Goal: Task Accomplishment & Management: Manage account settings

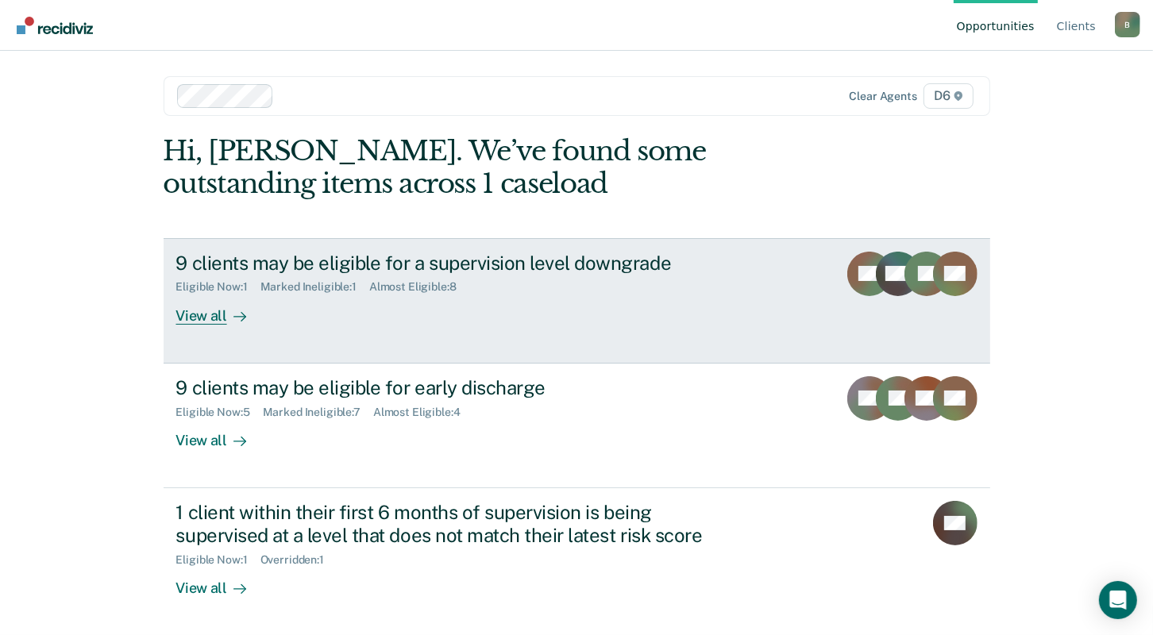
click at [209, 316] on div "View all" at bounding box center [220, 309] width 89 height 31
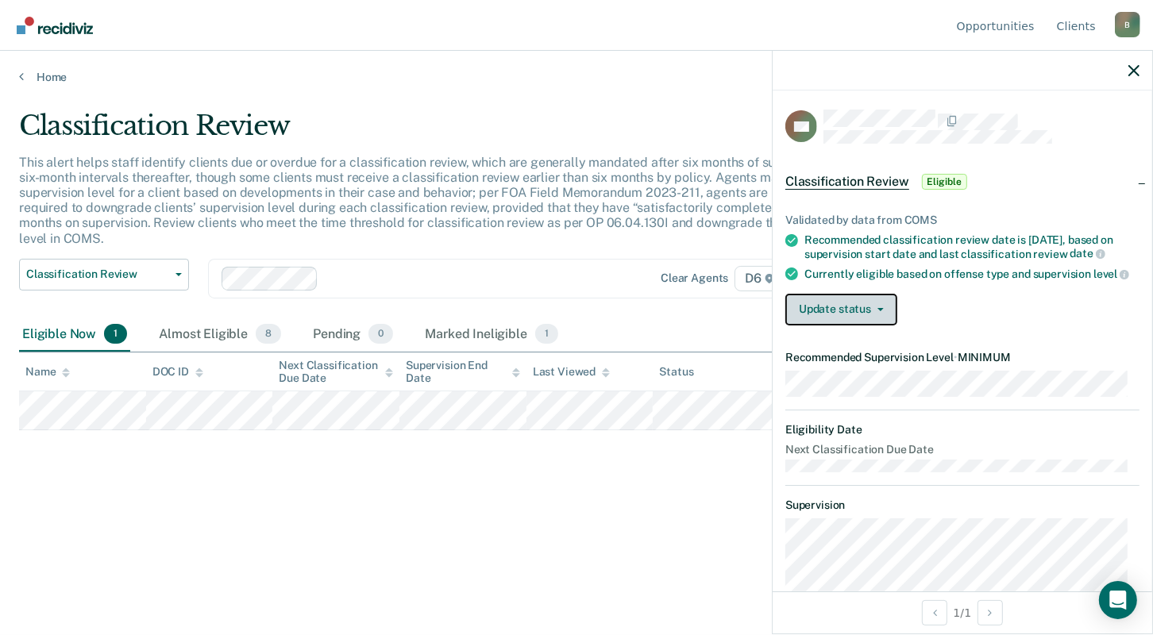
click at [865, 318] on button "Update status" at bounding box center [841, 310] width 112 height 32
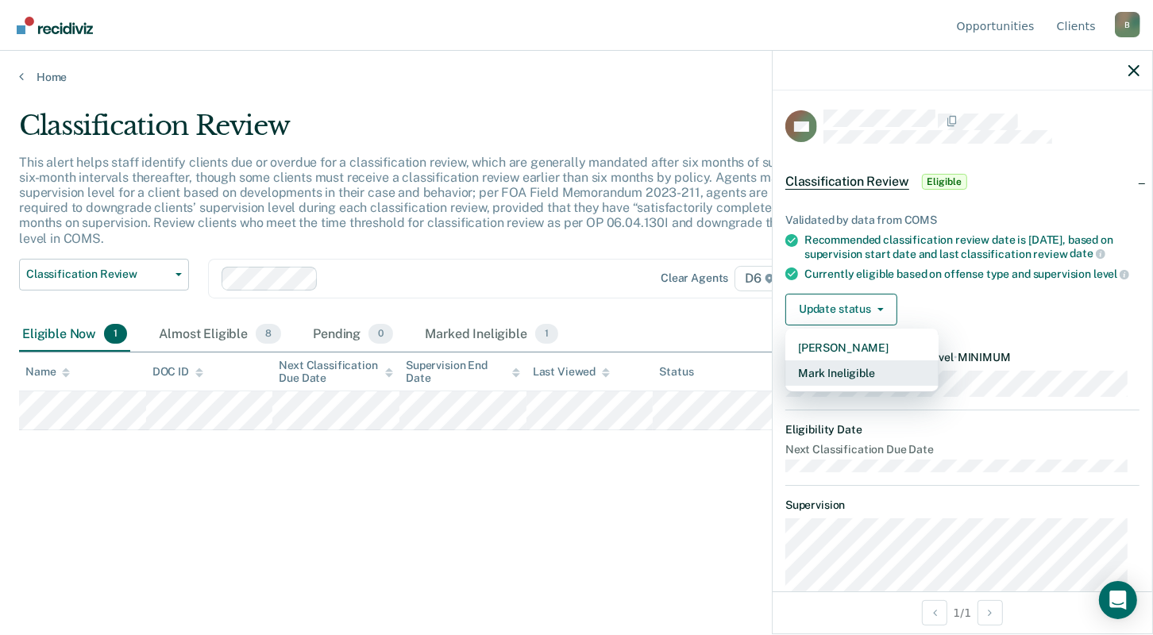
click at [840, 381] on button "Mark Ineligible" at bounding box center [861, 372] width 153 height 25
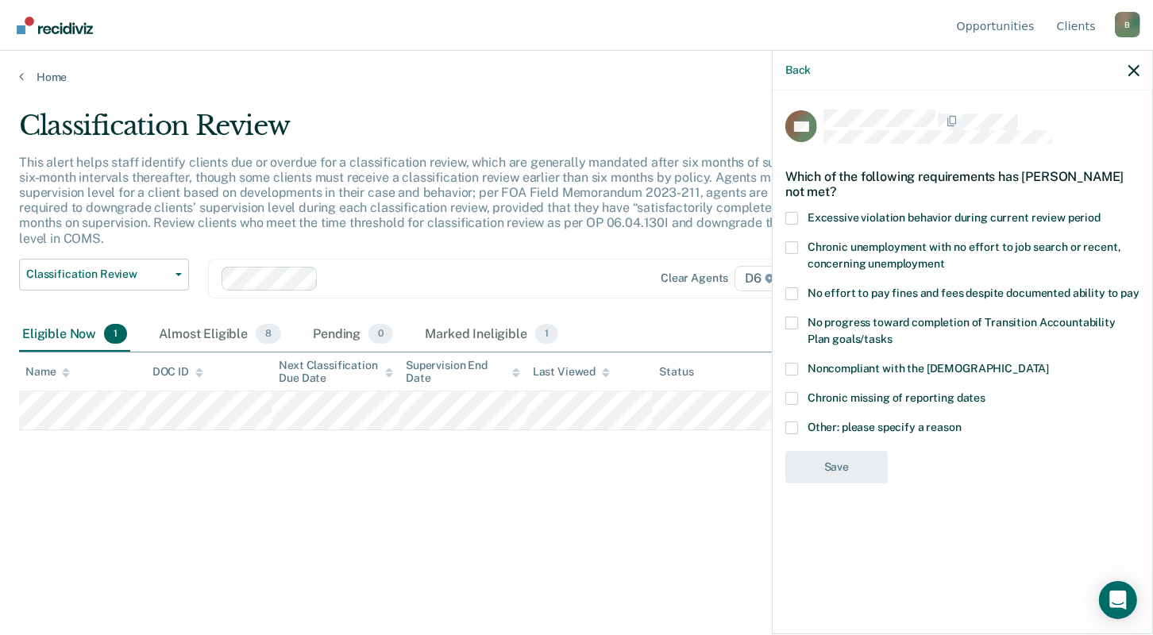
click at [790, 215] on span at bounding box center [791, 218] width 13 height 13
click at [1100, 212] on input "Excessive violation behavior during current review period" at bounding box center [1100, 212] width 0 height 0
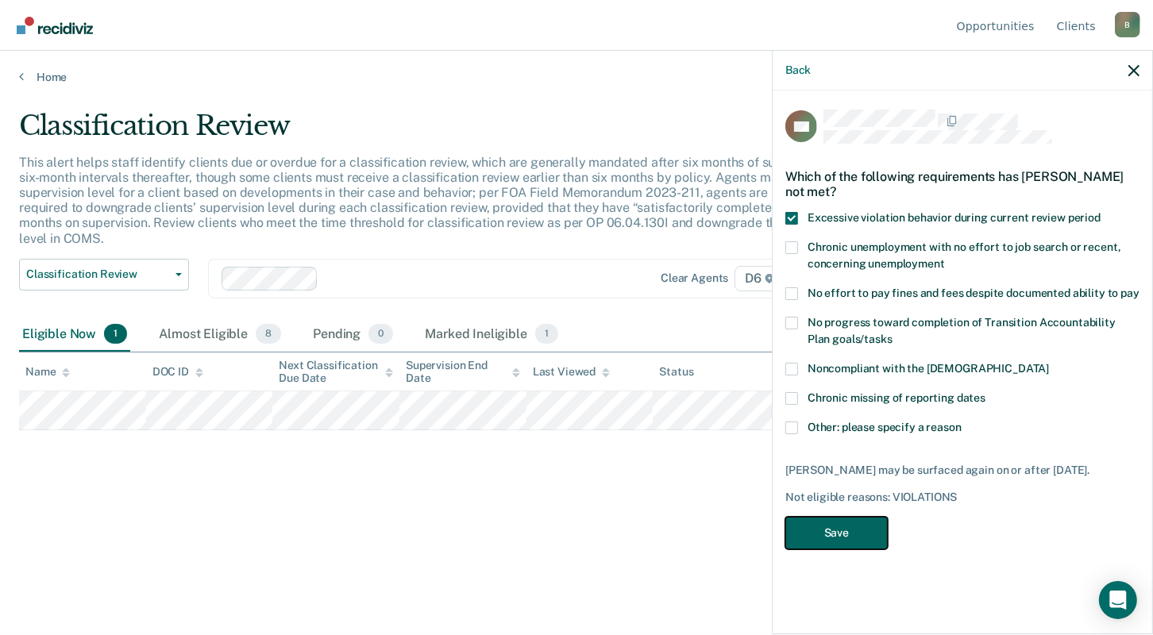
click at [846, 526] on button "Save" at bounding box center [836, 533] width 102 height 33
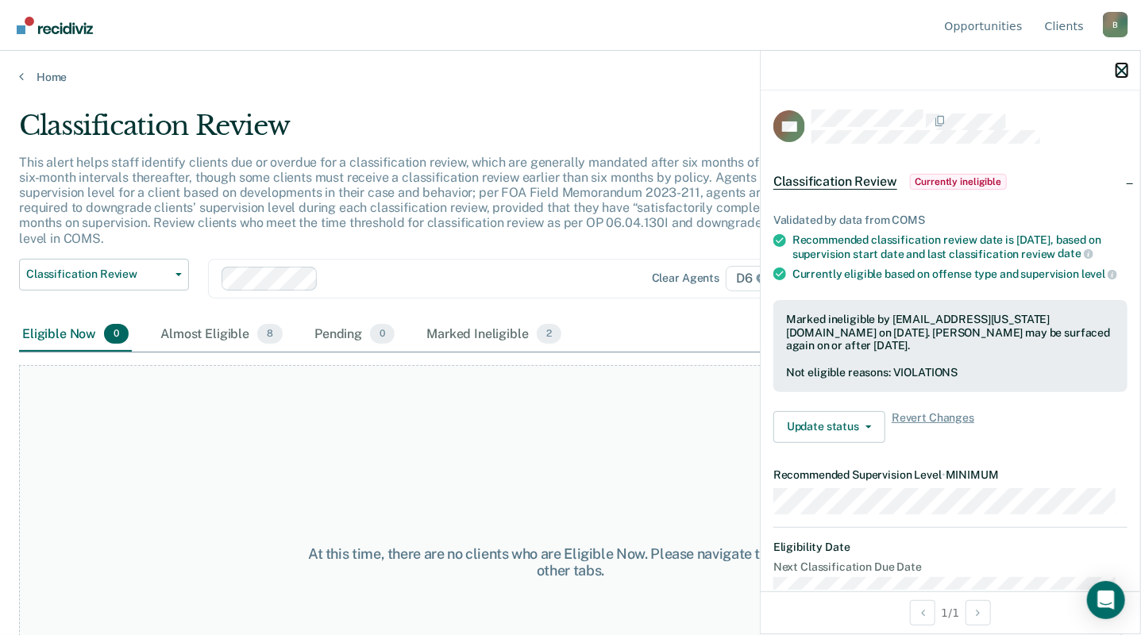
click at [1120, 64] on button "button" at bounding box center [1121, 70] width 11 height 13
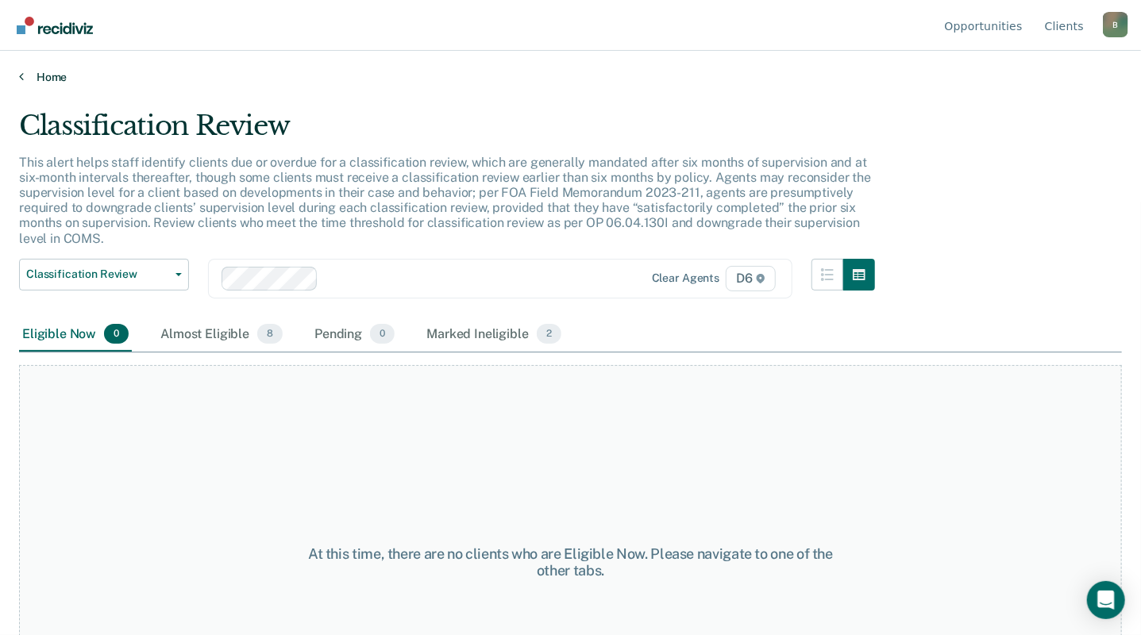
click at [44, 74] on link "Home" at bounding box center [570, 77] width 1103 height 14
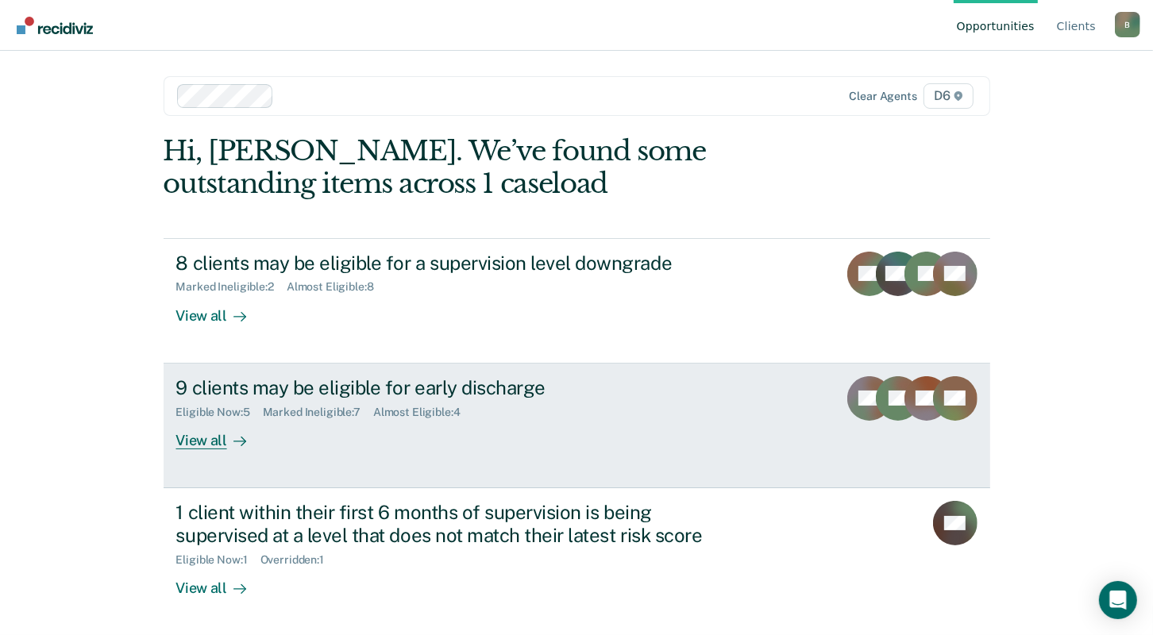
click at [205, 440] on div "View all" at bounding box center [220, 433] width 89 height 31
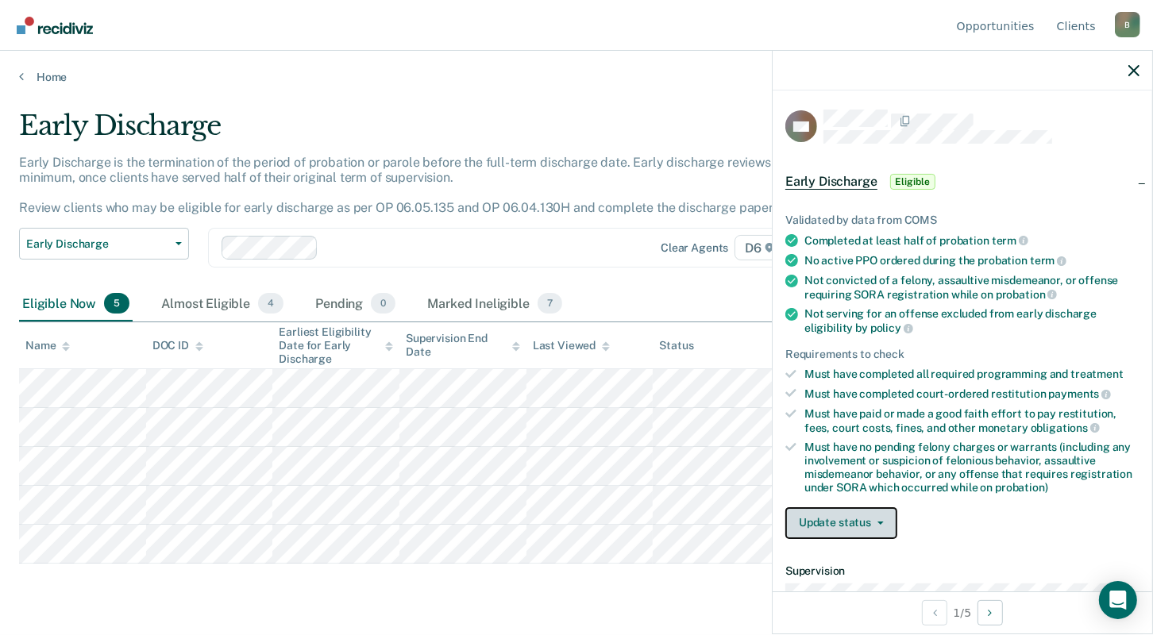
click at [855, 521] on button "Update status" at bounding box center [841, 523] width 112 height 32
click at [838, 582] on button "Mark Ineligible" at bounding box center [861, 585] width 153 height 25
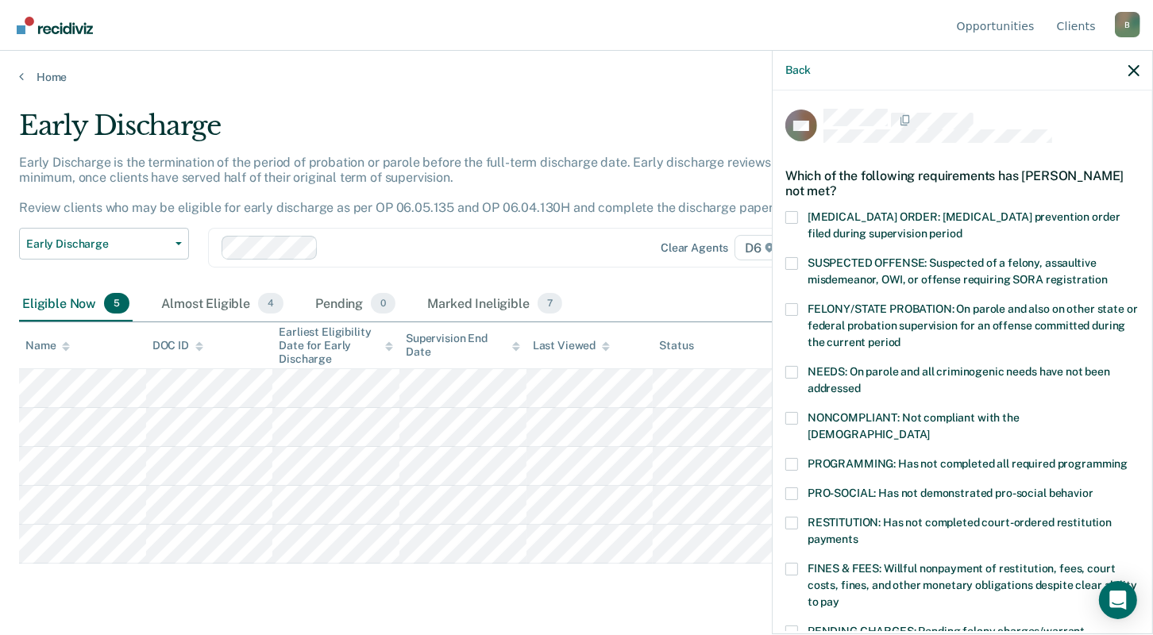
click at [792, 563] on span at bounding box center [791, 569] width 13 height 13
click at [839, 596] on input "FINES & FEES: Willful nonpayment of restitution, fees, court costs, fines, and …" at bounding box center [839, 596] width 0 height 0
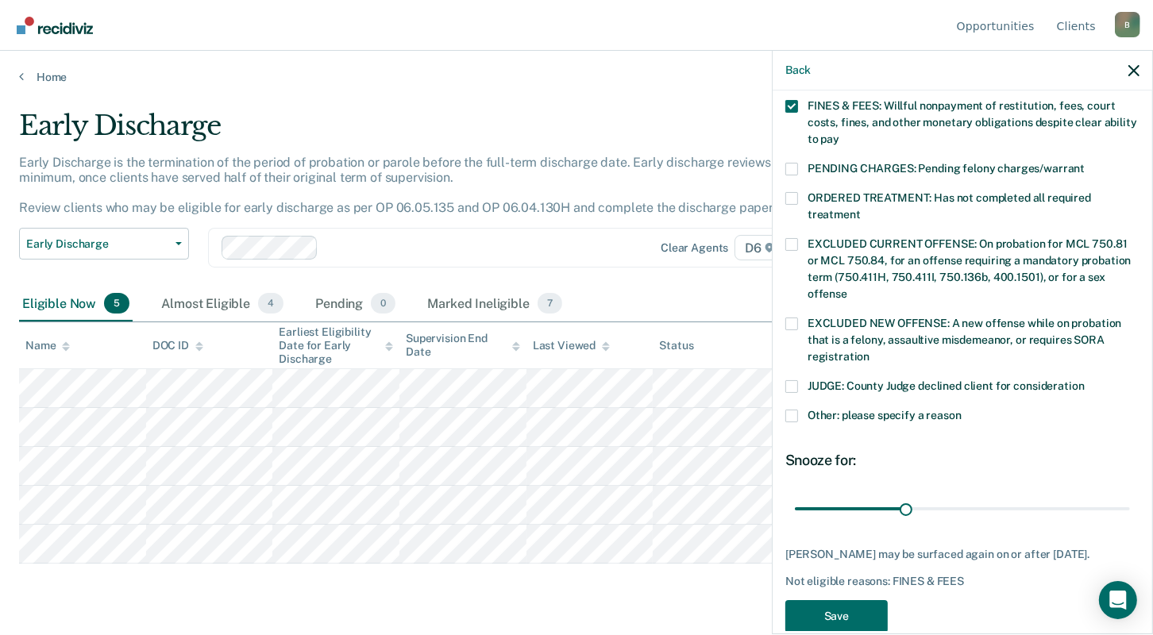
scroll to position [474, 0]
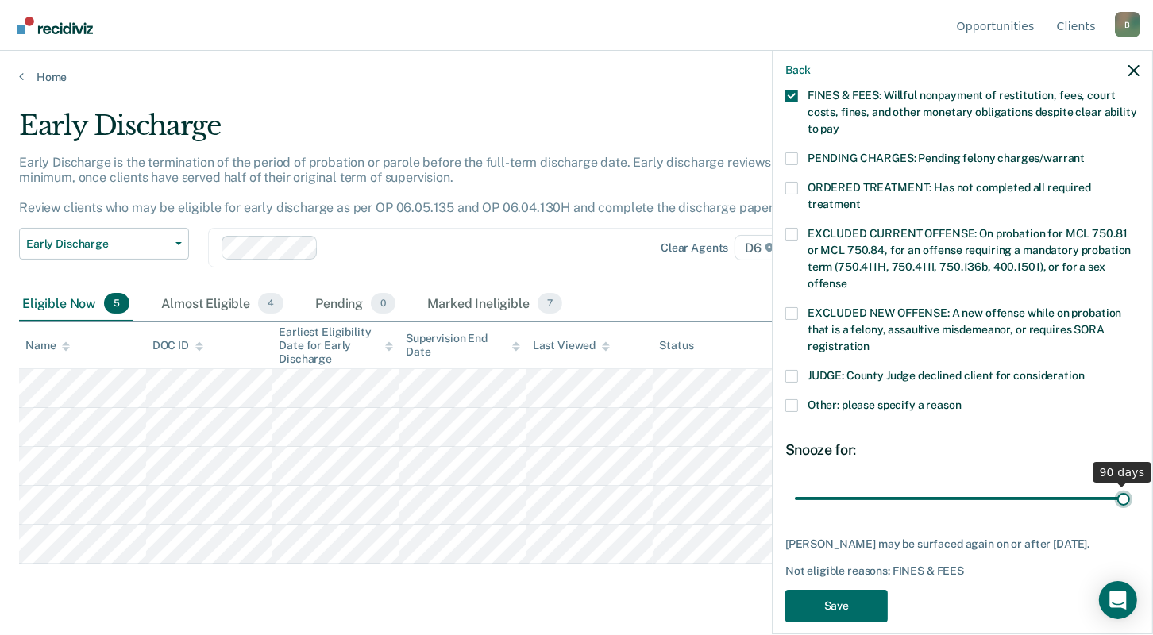
drag, startPoint x: 899, startPoint y: 475, endPoint x: 1271, endPoint y: 464, distance: 372.6
type input "90"
click at [1130, 484] on input "range" at bounding box center [962, 498] width 335 height 28
click at [838, 590] on button "Save" at bounding box center [836, 606] width 102 height 33
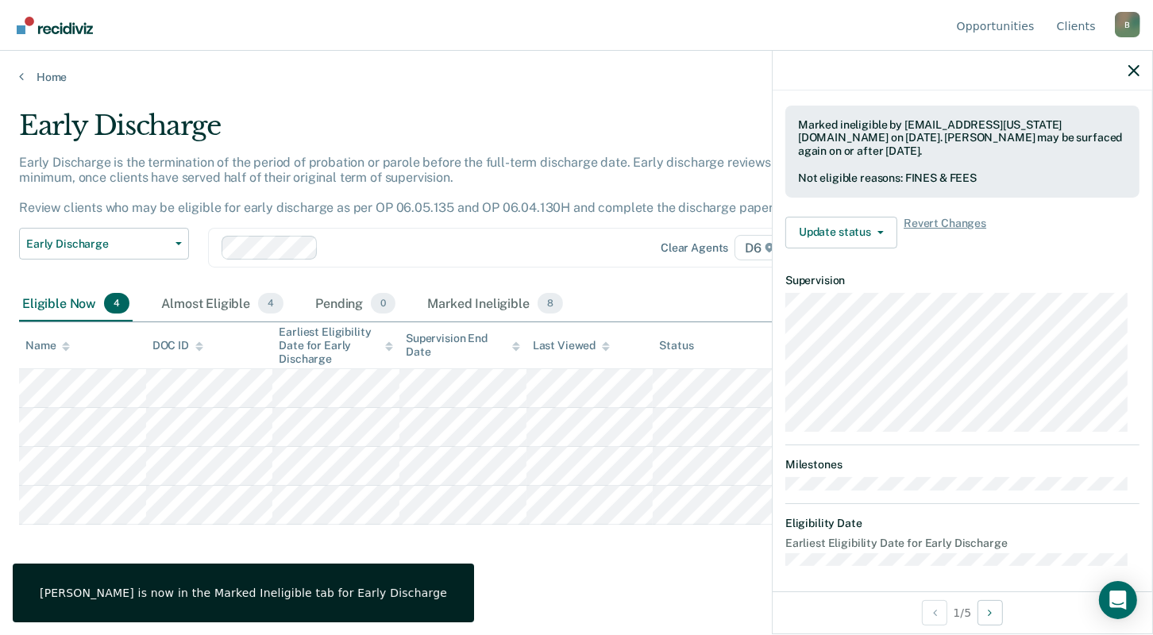
scroll to position [291, 0]
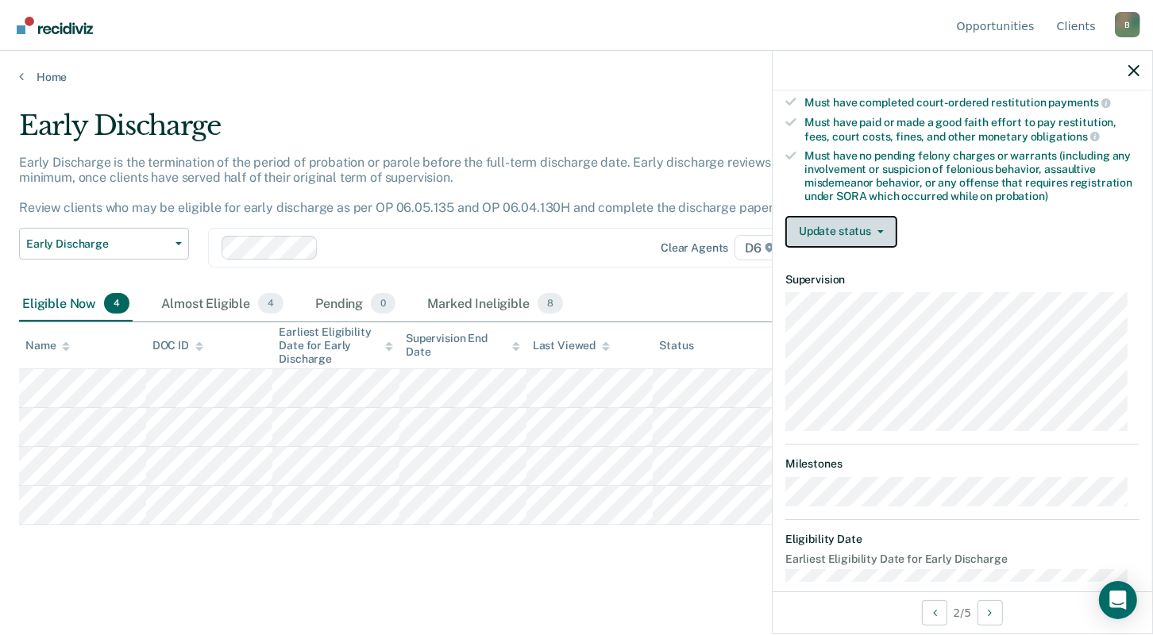
click at [858, 223] on button "Update status" at bounding box center [841, 232] width 112 height 32
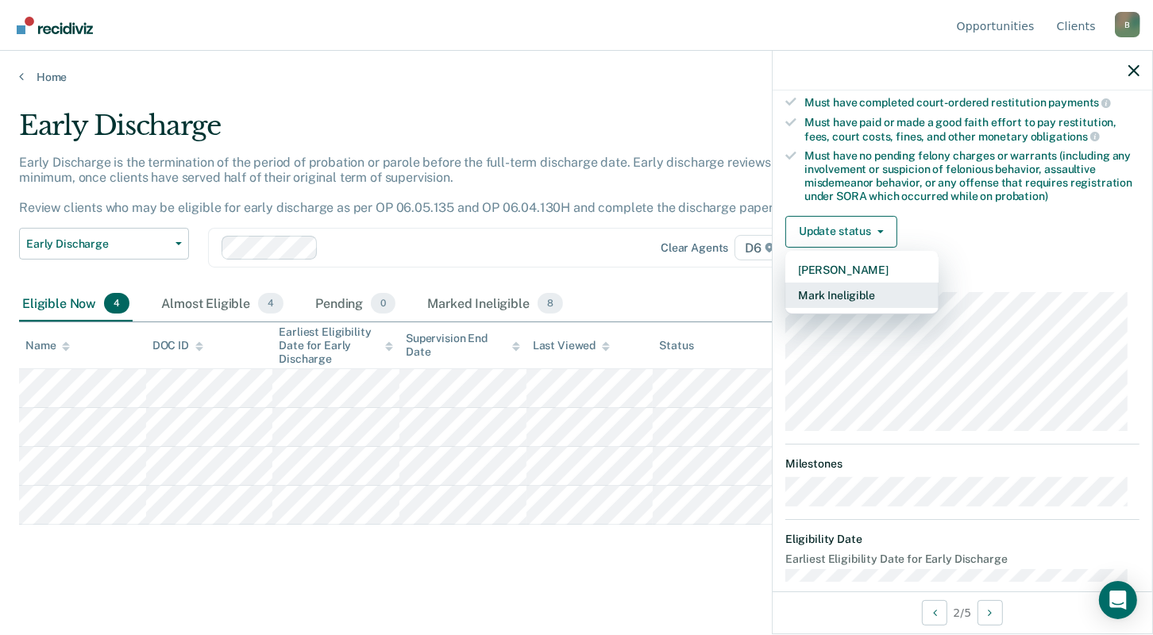
click at [849, 289] on button "Mark Ineligible" at bounding box center [861, 295] width 153 height 25
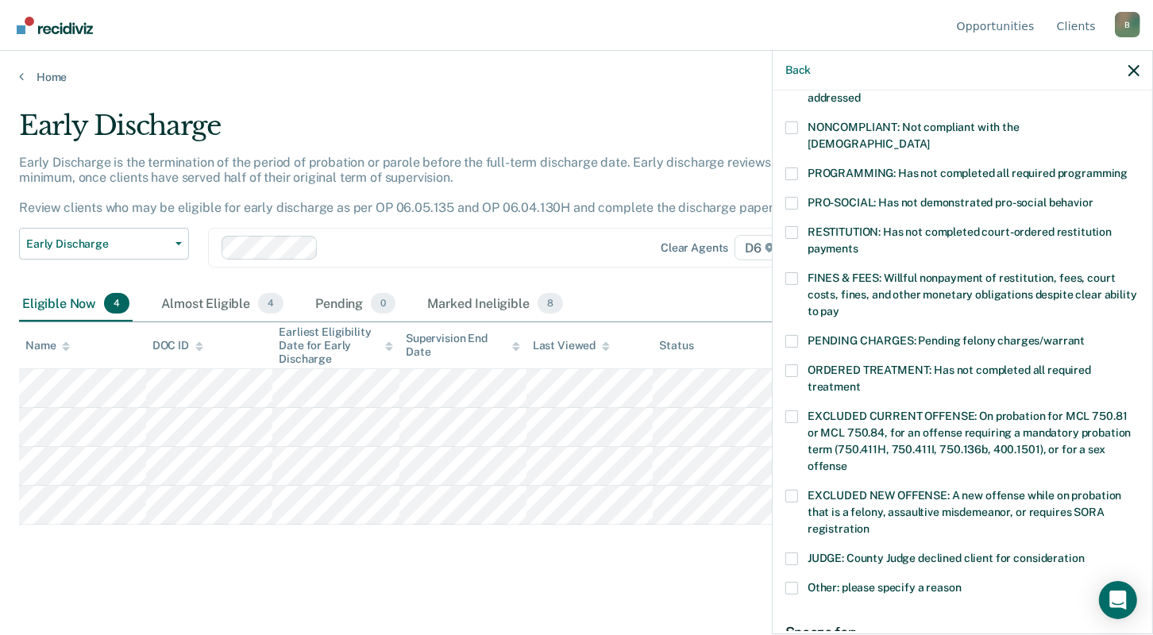
click at [793, 272] on span at bounding box center [791, 278] width 13 height 13
click at [839, 306] on input "FINES & FEES: Willful nonpayment of restitution, fees, court costs, fines, and …" at bounding box center [839, 306] width 0 height 0
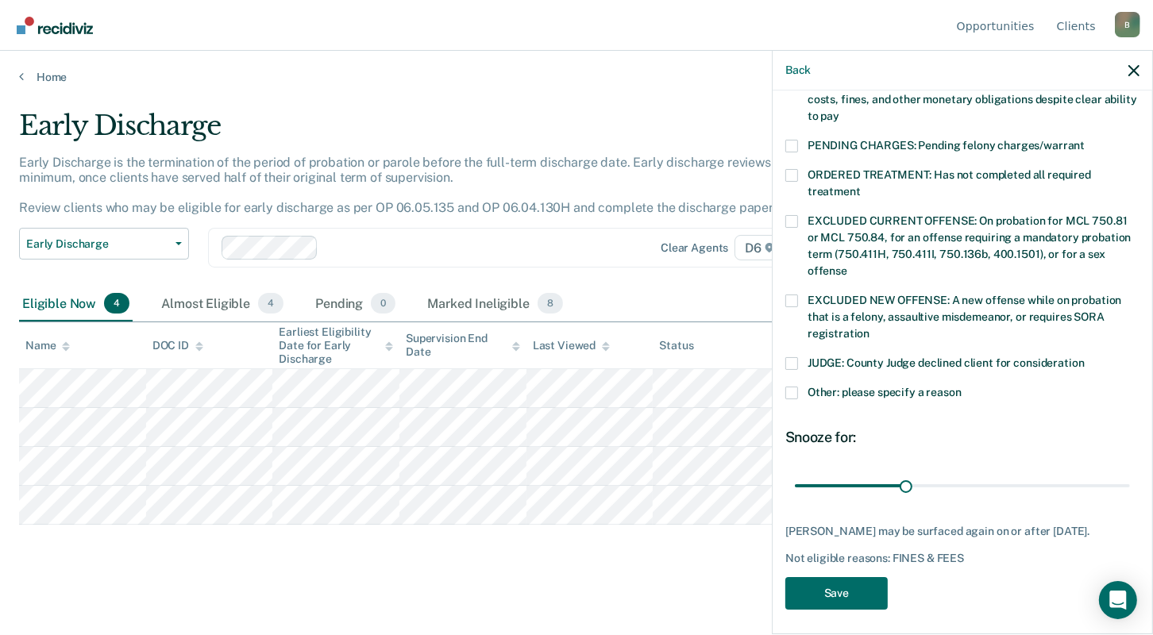
scroll to position [488, 0]
drag, startPoint x: 903, startPoint y: 464, endPoint x: 1143, endPoint y: 470, distance: 240.6
type input "90"
click at [1130, 471] on input "range" at bounding box center [962, 485] width 335 height 28
click at [853, 590] on button "Save" at bounding box center [836, 592] width 102 height 33
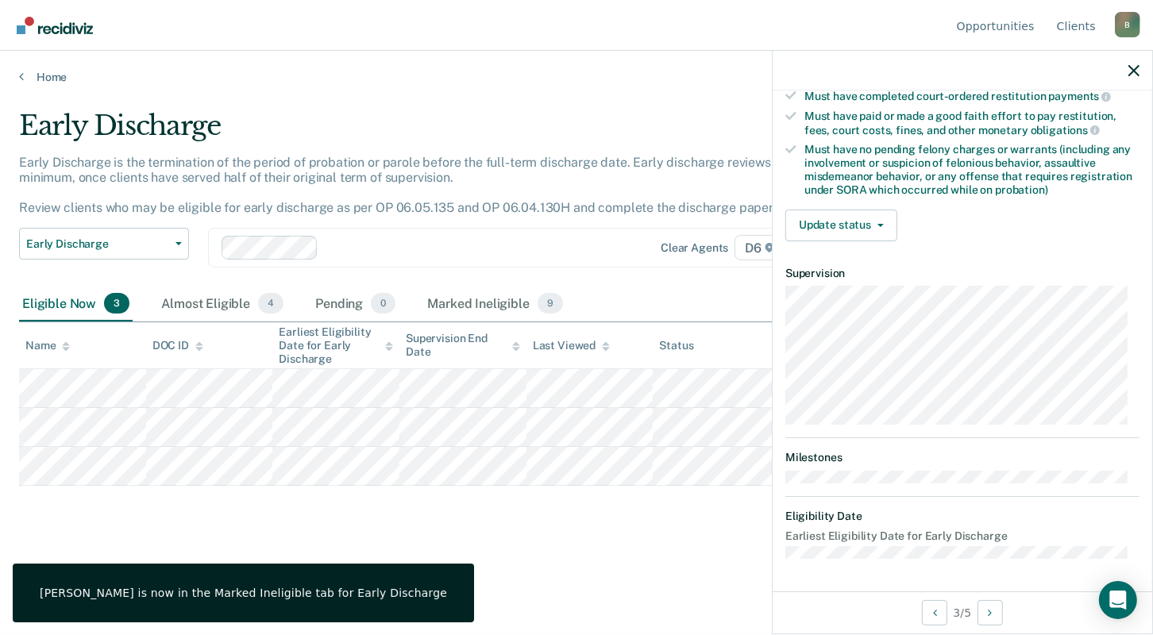
scroll to position [291, 0]
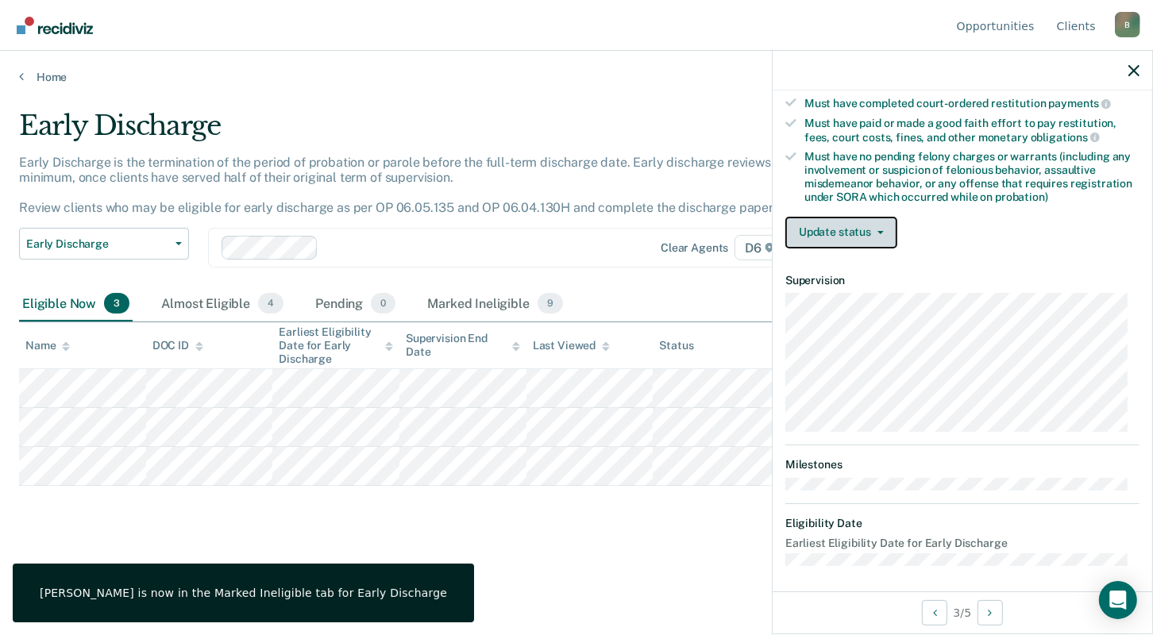
click at [877, 231] on button "Update status" at bounding box center [841, 233] width 112 height 32
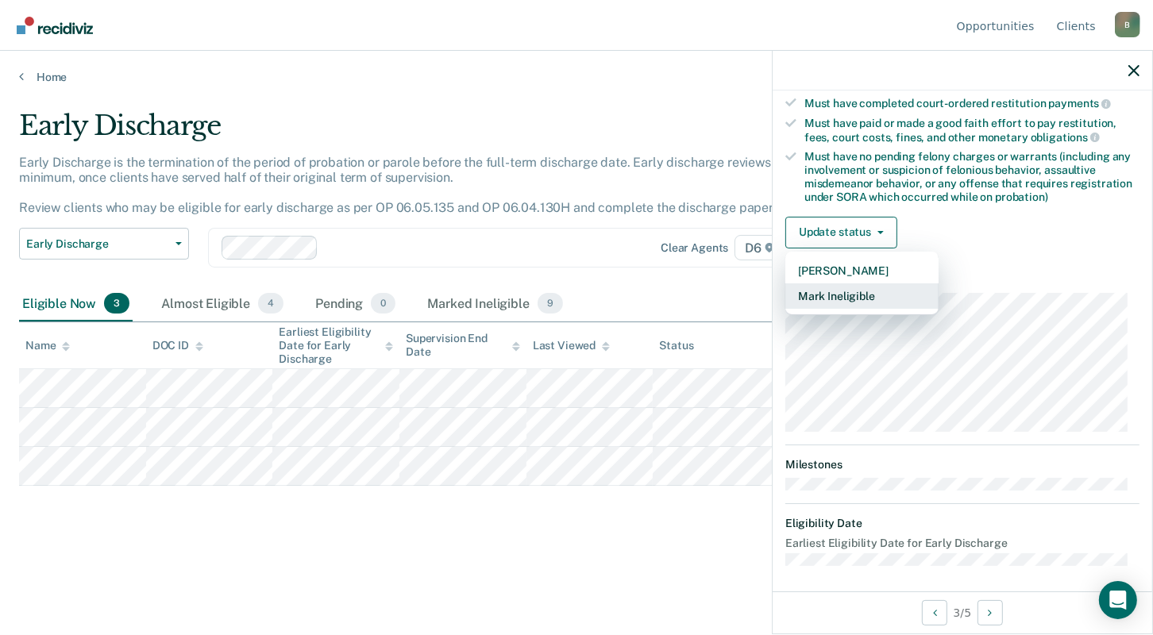
click at [835, 287] on button "Mark Ineligible" at bounding box center [861, 295] width 153 height 25
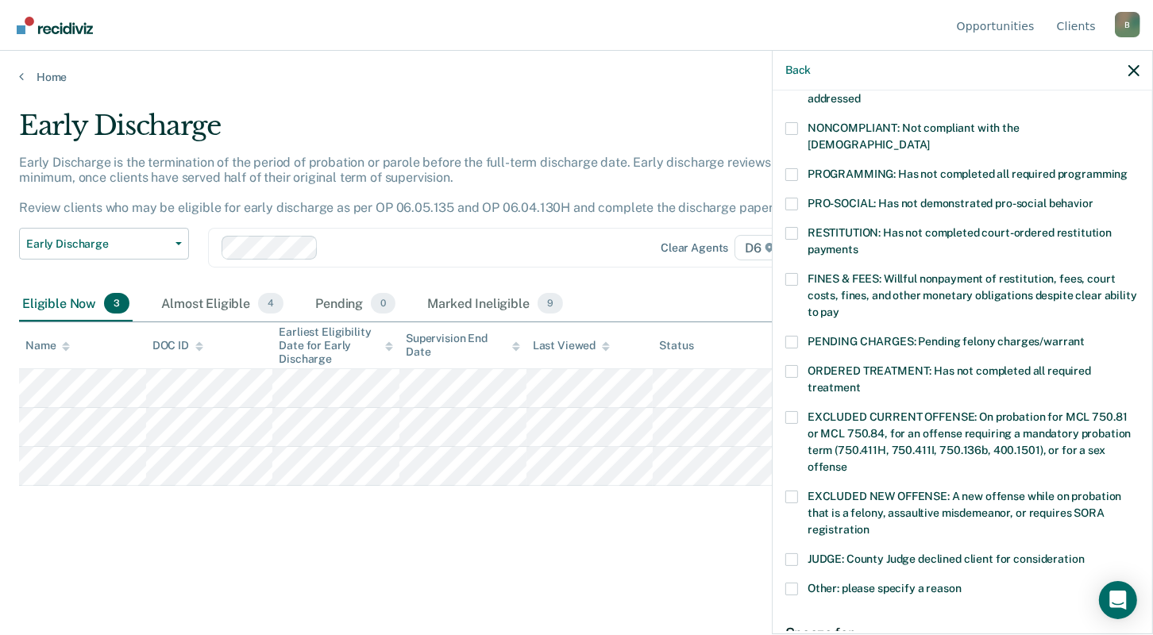
drag, startPoint x: 795, startPoint y: 255, endPoint x: 797, endPoint y: 264, distance: 9.8
click at [795, 273] on span at bounding box center [791, 279] width 13 height 13
click at [839, 306] on input "FINES & FEES: Willful nonpayment of restitution, fees, court costs, fines, and …" at bounding box center [839, 306] width 0 height 0
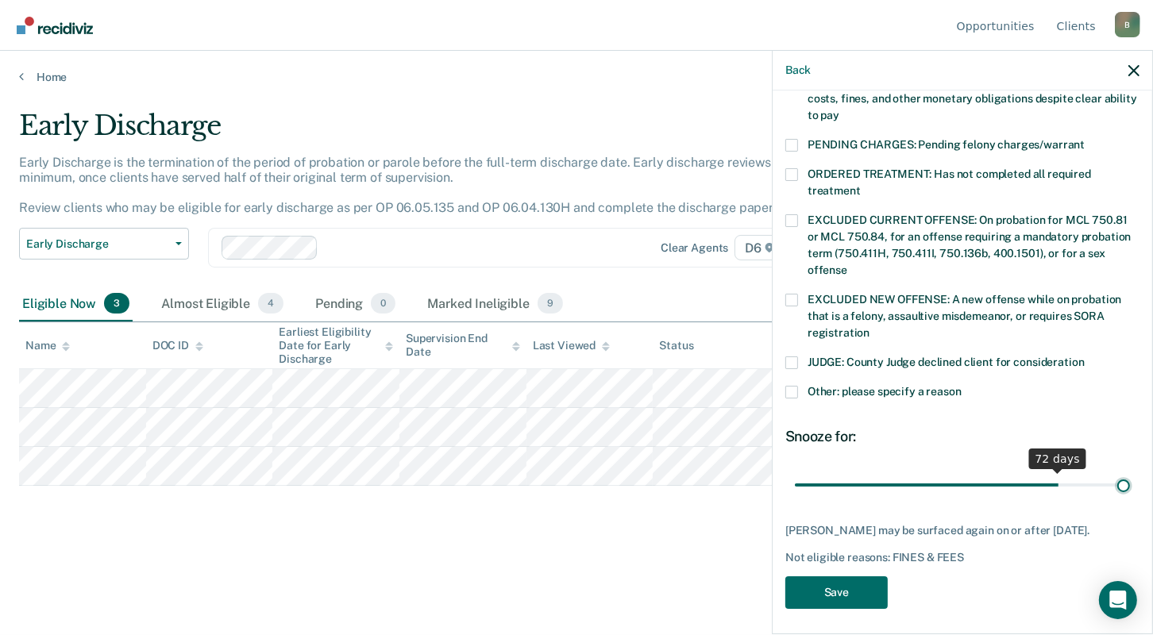
scroll to position [474, 0]
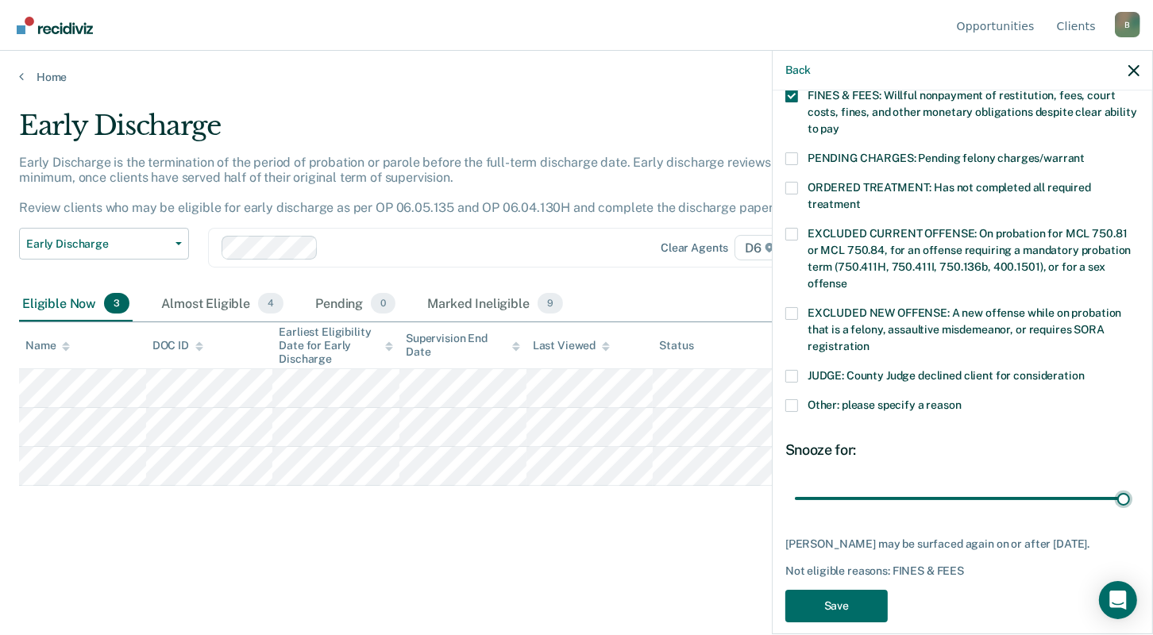
drag, startPoint x: 904, startPoint y: 466, endPoint x: 1129, endPoint y: 480, distance: 226.0
type input "90"
click at [1130, 484] on input "range" at bounding box center [962, 498] width 335 height 28
click at [854, 592] on button "Save" at bounding box center [836, 606] width 102 height 33
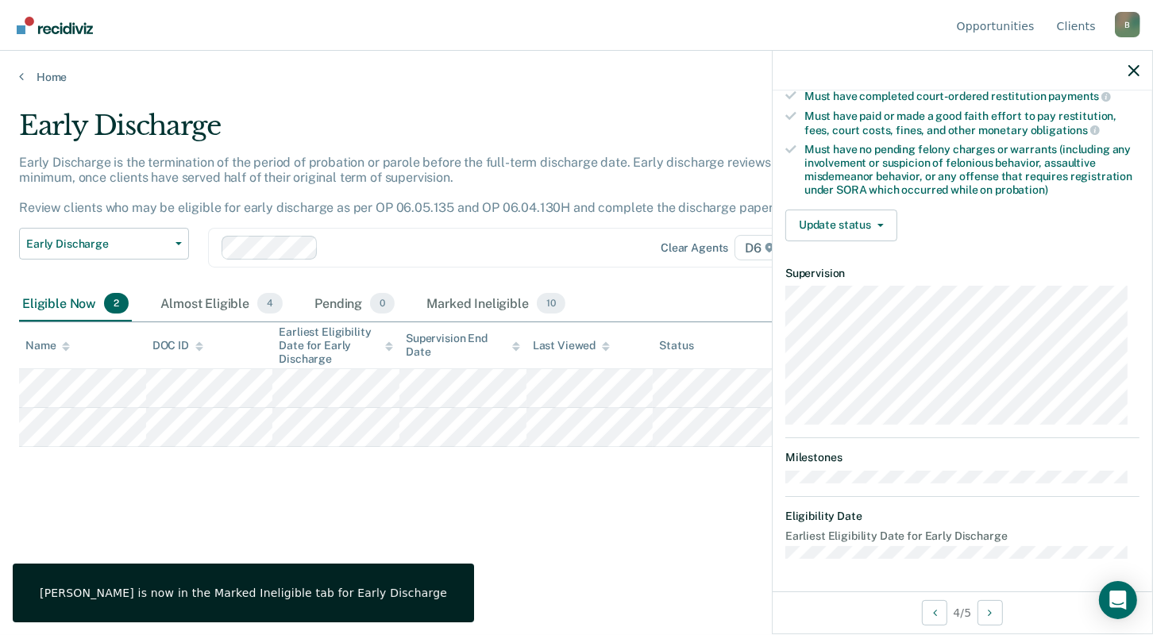
scroll to position [291, 0]
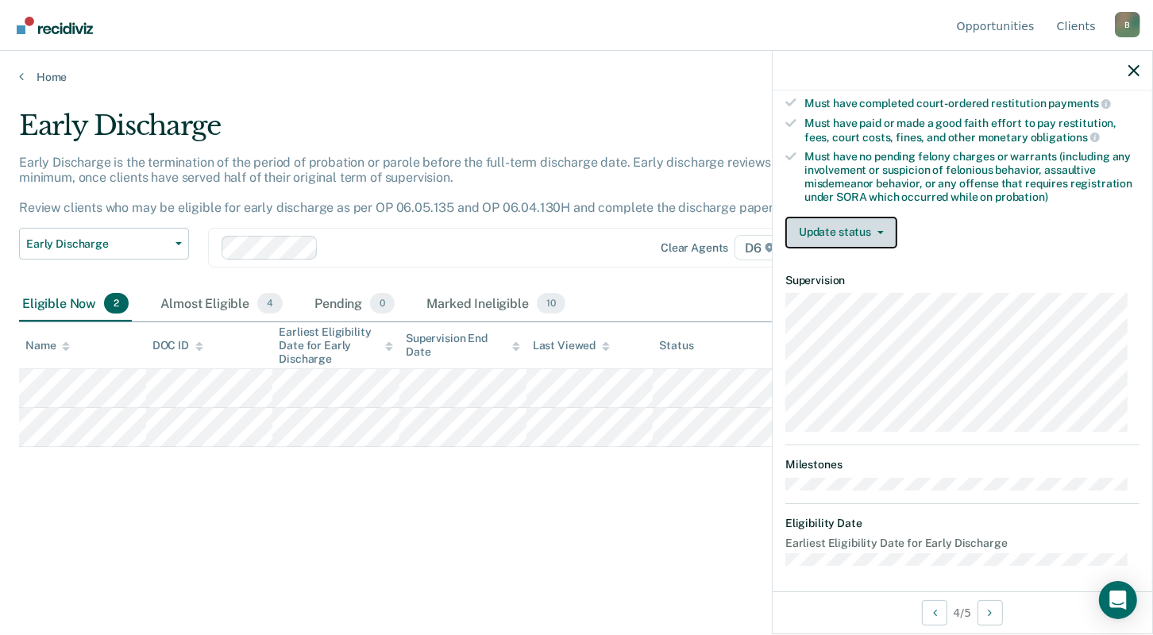
click at [879, 231] on icon "button" at bounding box center [880, 232] width 6 height 3
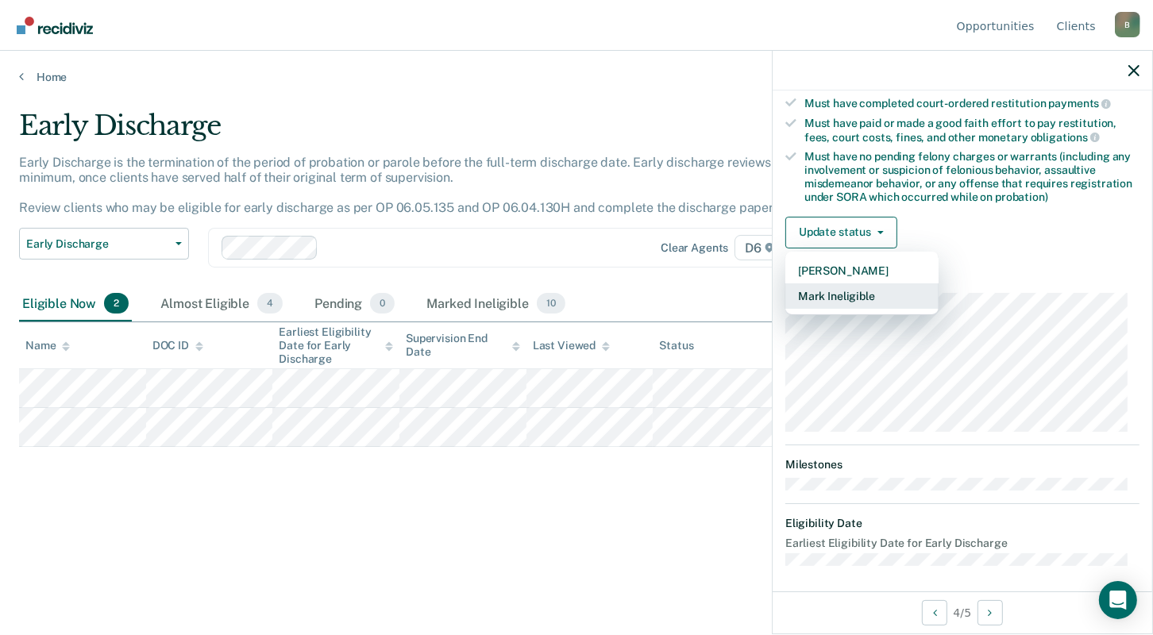
click at [856, 286] on button "Mark Ineligible" at bounding box center [861, 295] width 153 height 25
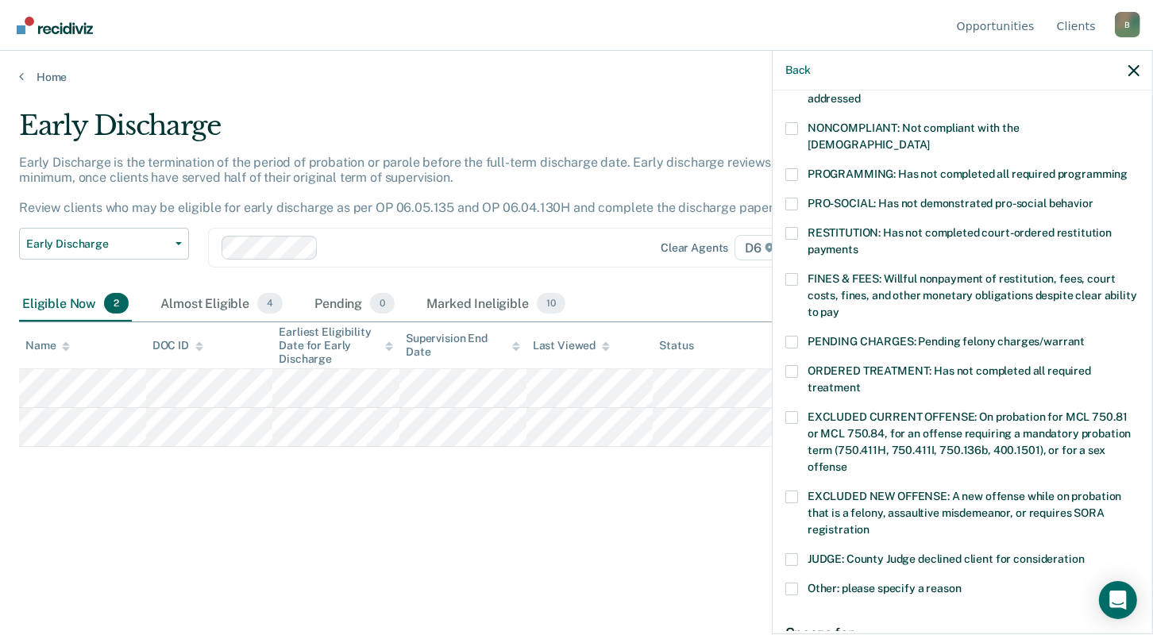
click at [790, 273] on span at bounding box center [791, 279] width 13 height 13
click at [839, 306] on input "FINES & FEES: Willful nonpayment of restitution, fees, court costs, fines, and …" at bounding box center [839, 306] width 0 height 0
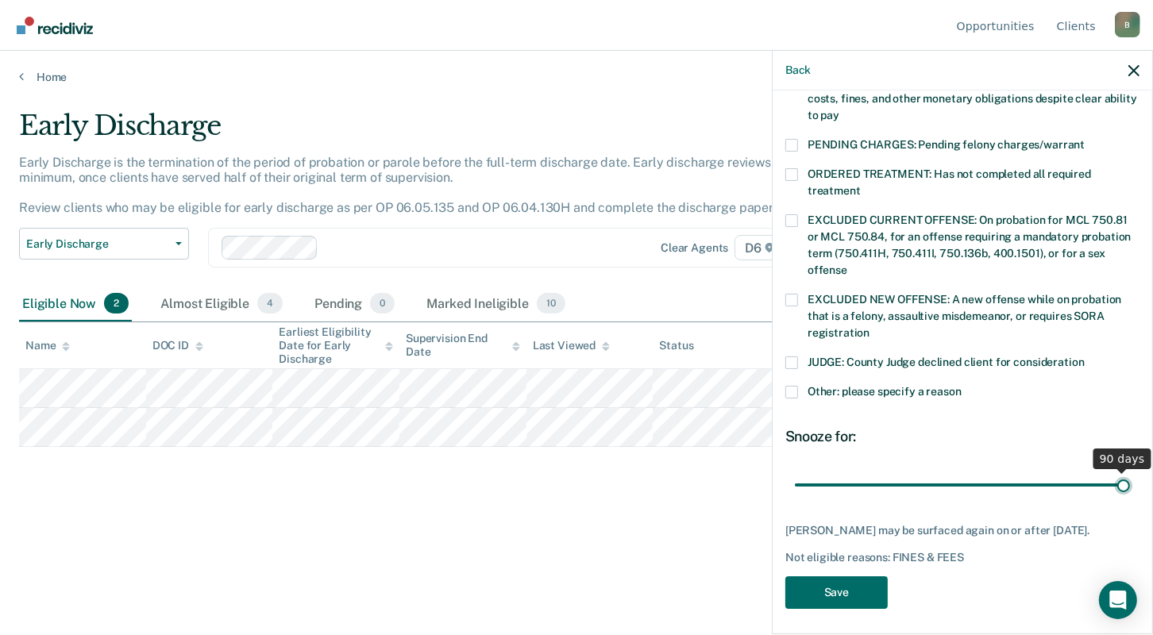
scroll to position [474, 0]
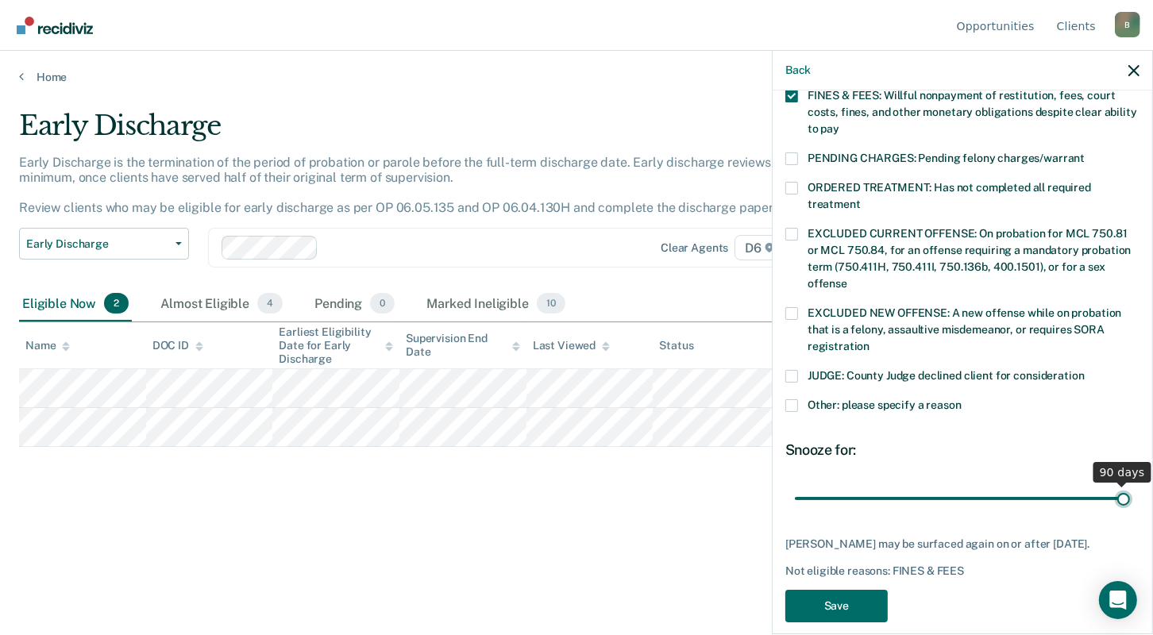
drag, startPoint x: 901, startPoint y: 468, endPoint x: 1118, endPoint y: 484, distance: 217.3
type input "90"
click at [1118, 484] on input "range" at bounding box center [962, 498] width 335 height 28
click at [842, 593] on button "Save" at bounding box center [836, 606] width 102 height 33
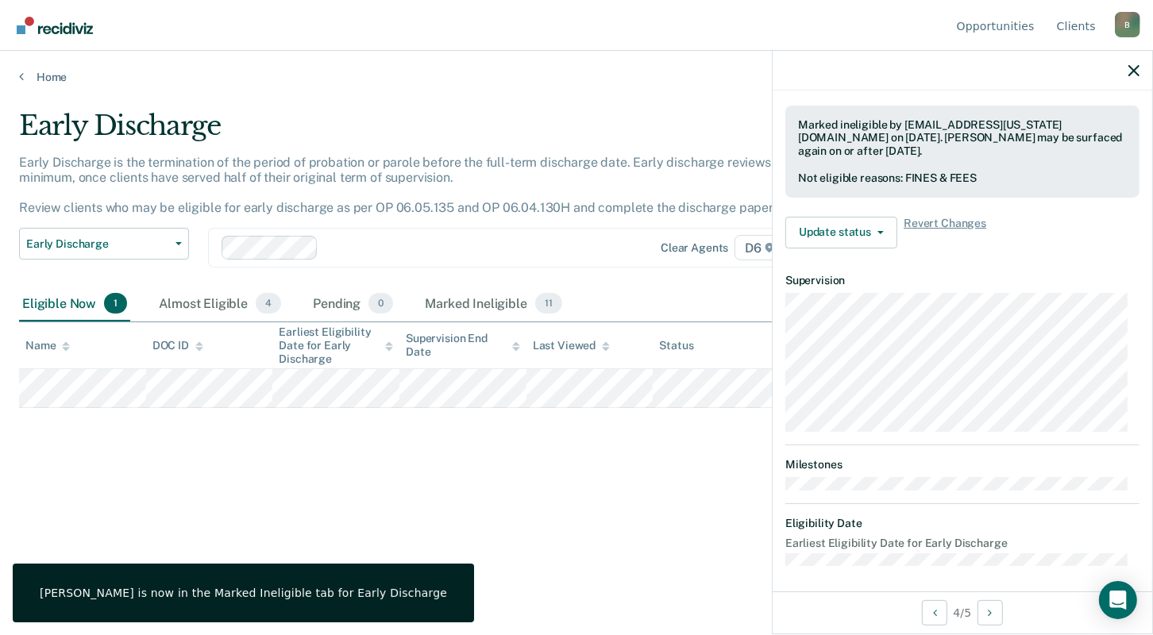
scroll to position [291, 0]
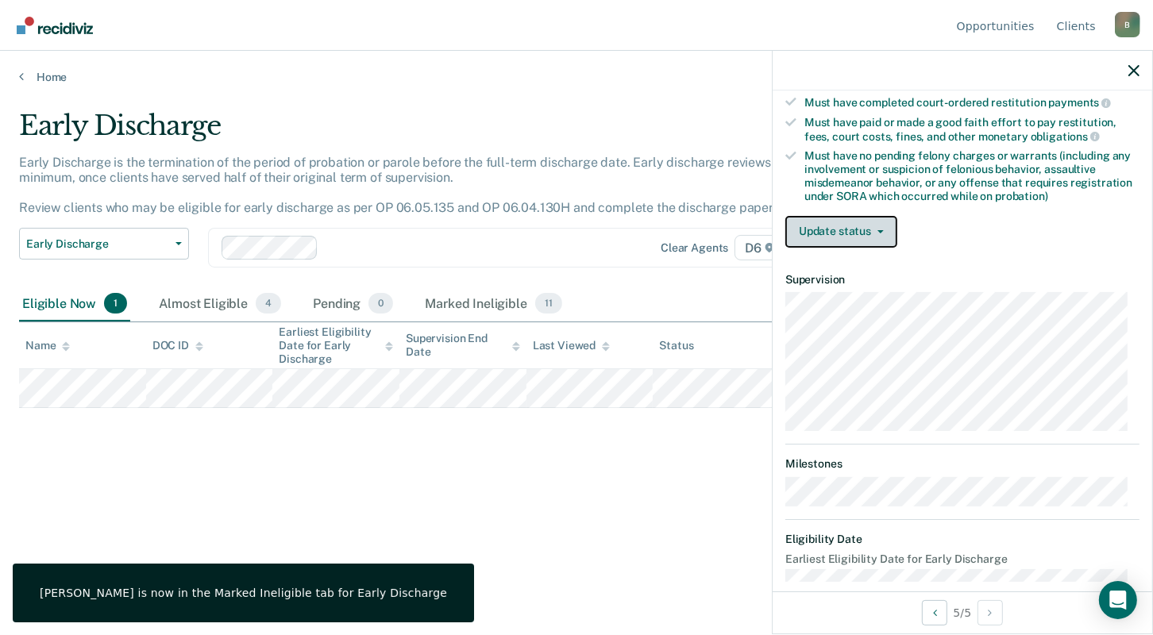
click at [885, 225] on button "Update status" at bounding box center [841, 232] width 112 height 32
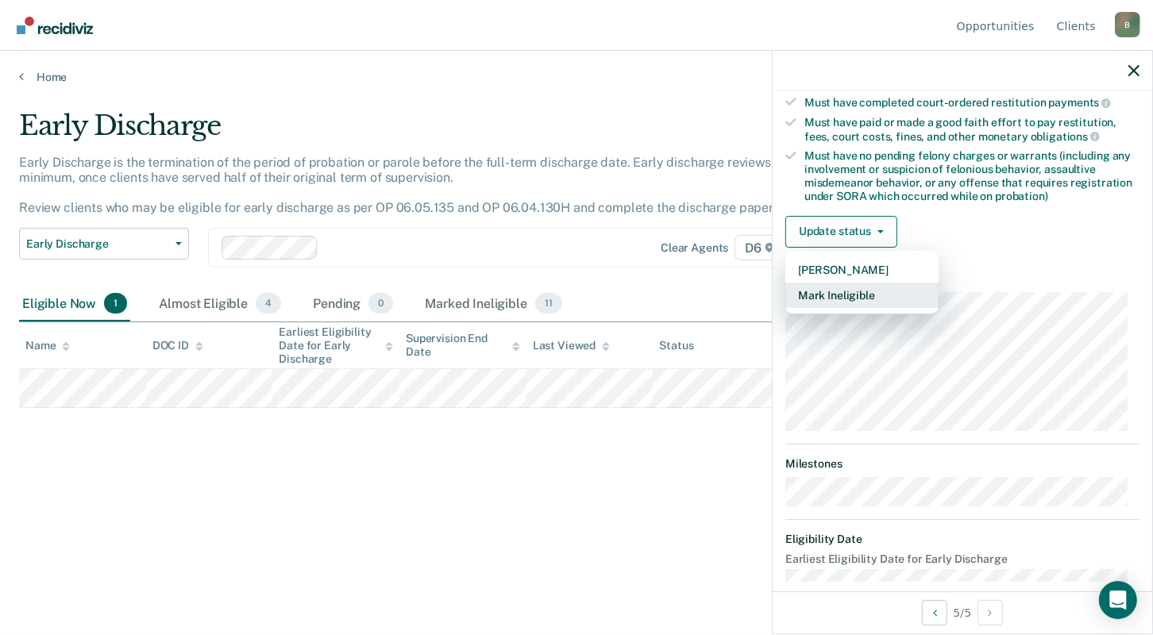
click at [842, 289] on button "Mark Ineligible" at bounding box center [861, 295] width 153 height 25
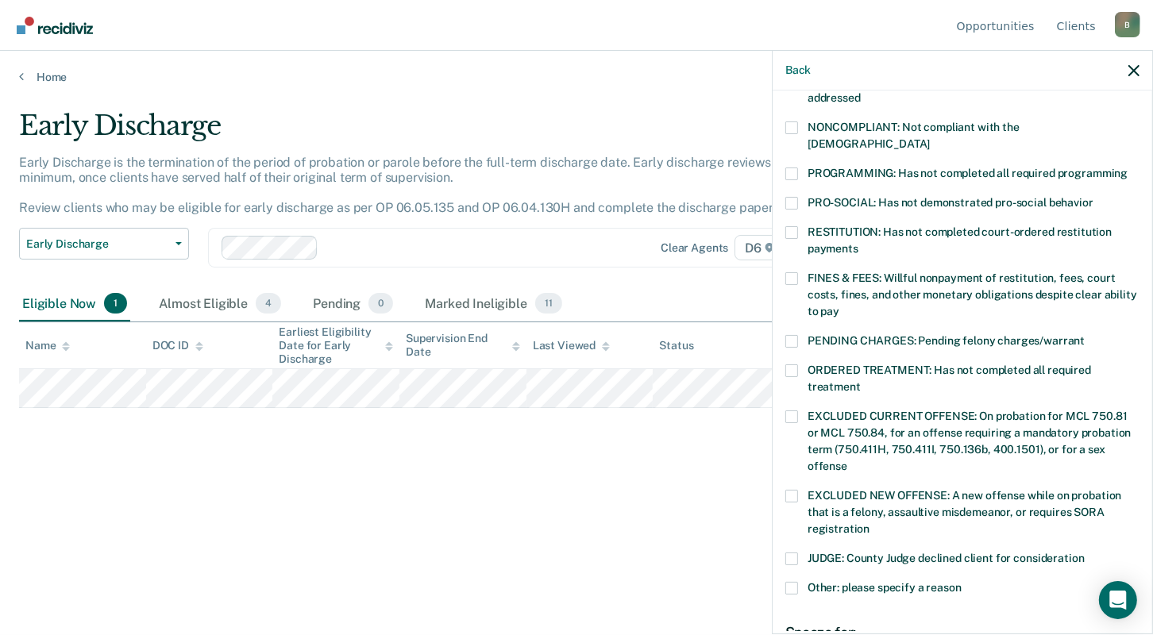
click at [793, 272] on label "FINES & FEES: Willful nonpayment of restitution, fees, court costs, fines, and …" at bounding box center [962, 297] width 354 height 50
click at [839, 306] on input "FINES & FEES: Willful nonpayment of restitution, fees, court costs, fines, and …" at bounding box center [839, 306] width 0 height 0
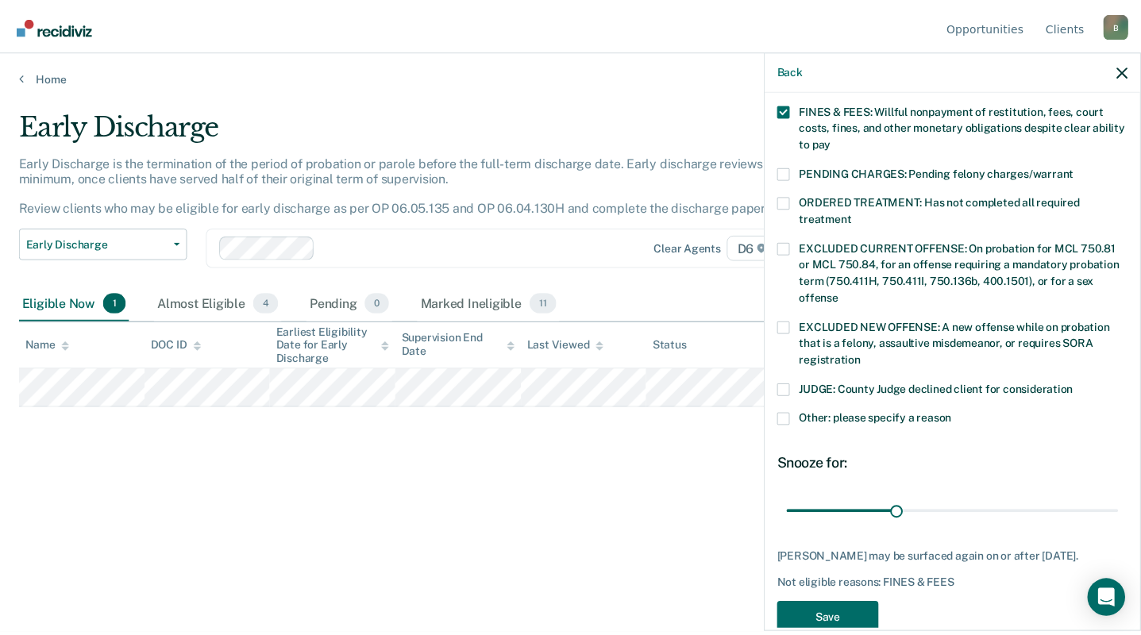
scroll to position [474, 0]
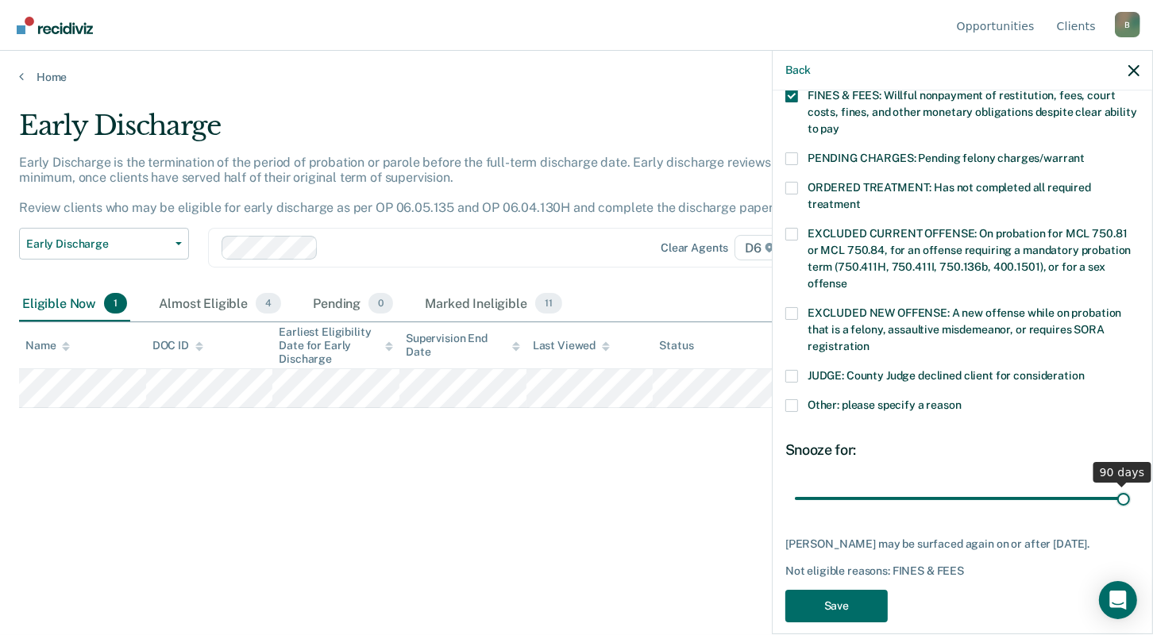
drag, startPoint x: 904, startPoint y: 479, endPoint x: 1200, endPoint y: 512, distance: 298.0
type input "90"
click at [1130, 512] on input "range" at bounding box center [962, 498] width 335 height 28
click at [854, 596] on button "Save" at bounding box center [836, 606] width 102 height 33
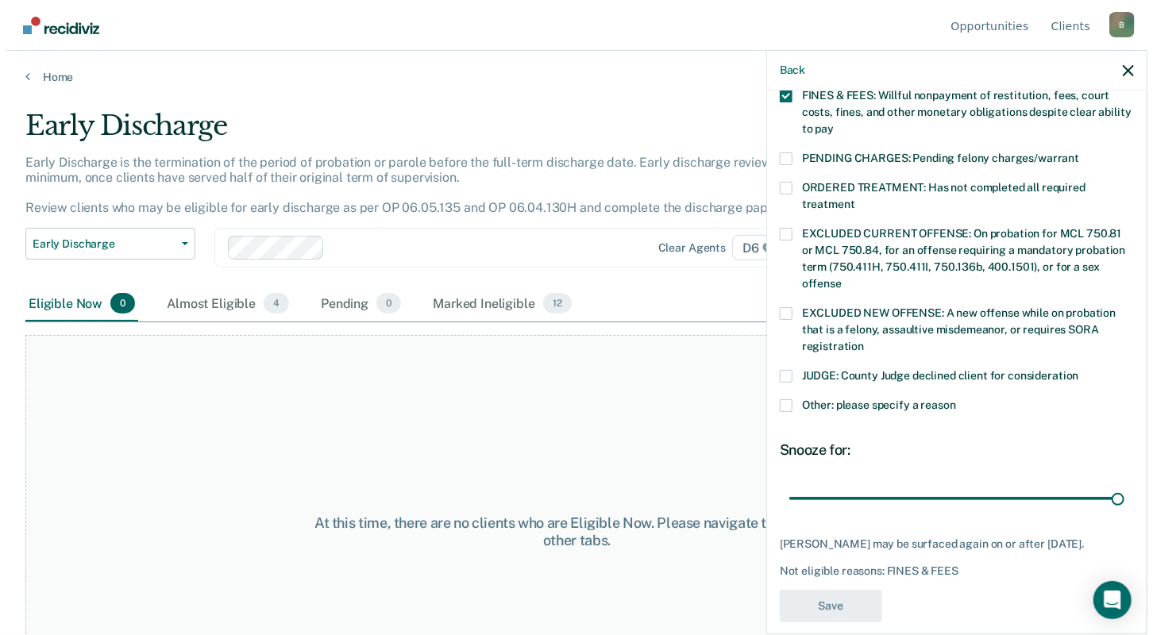
scroll to position [425, 0]
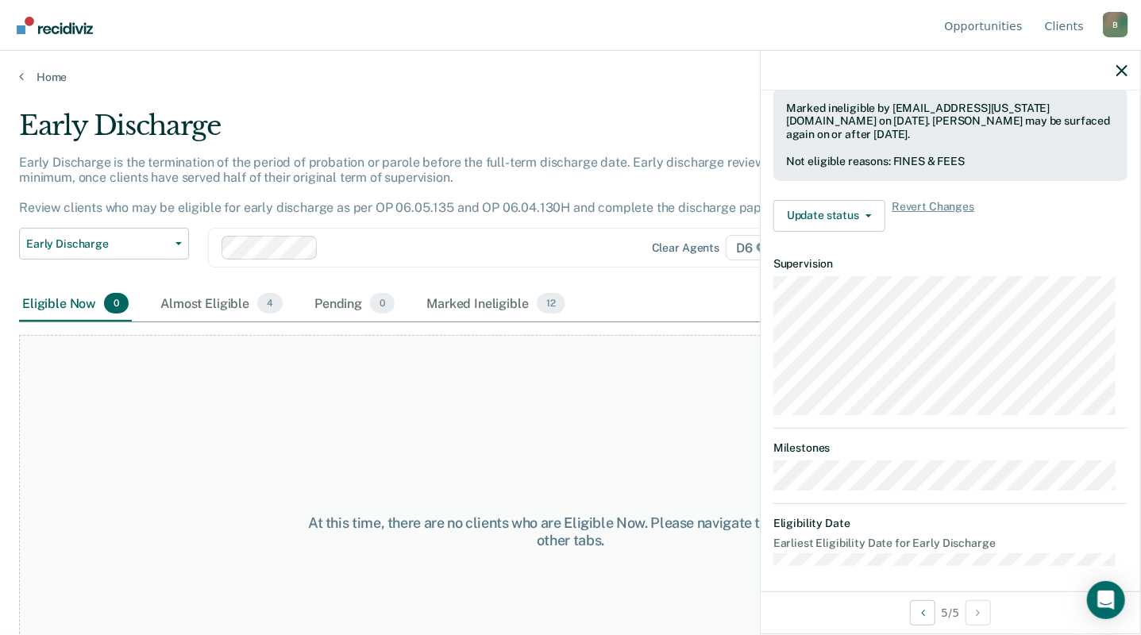
click at [13, 78] on div "Home" at bounding box center [570, 67] width 1141 height 33
click at [40, 80] on link "Home" at bounding box center [570, 77] width 1103 height 14
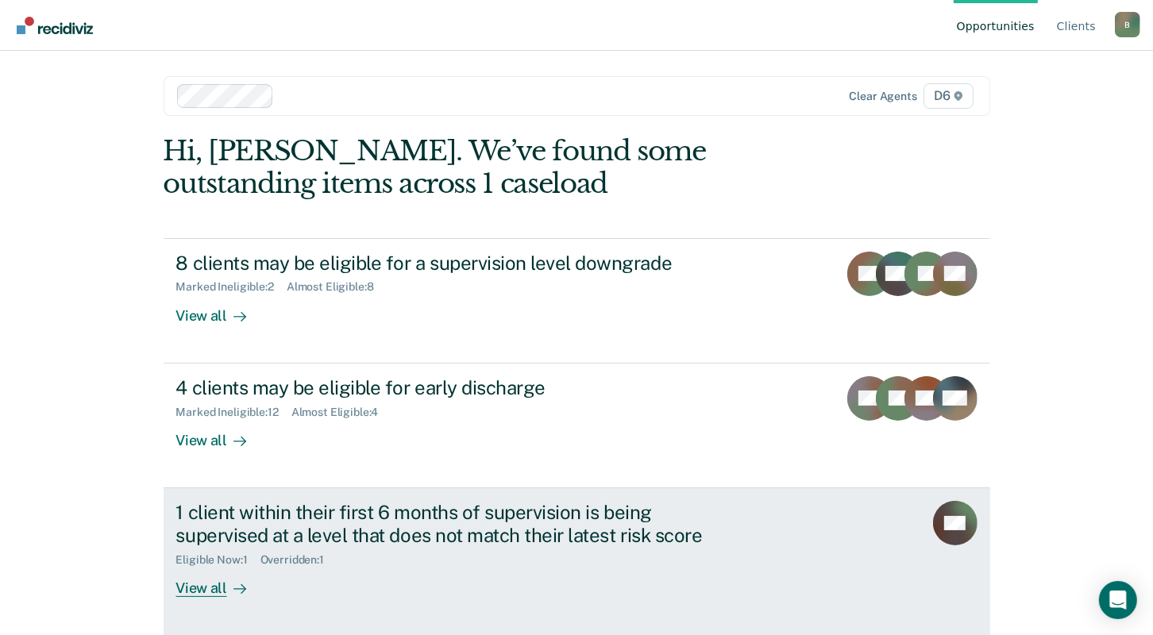
click at [206, 588] on div "View all" at bounding box center [220, 581] width 89 height 31
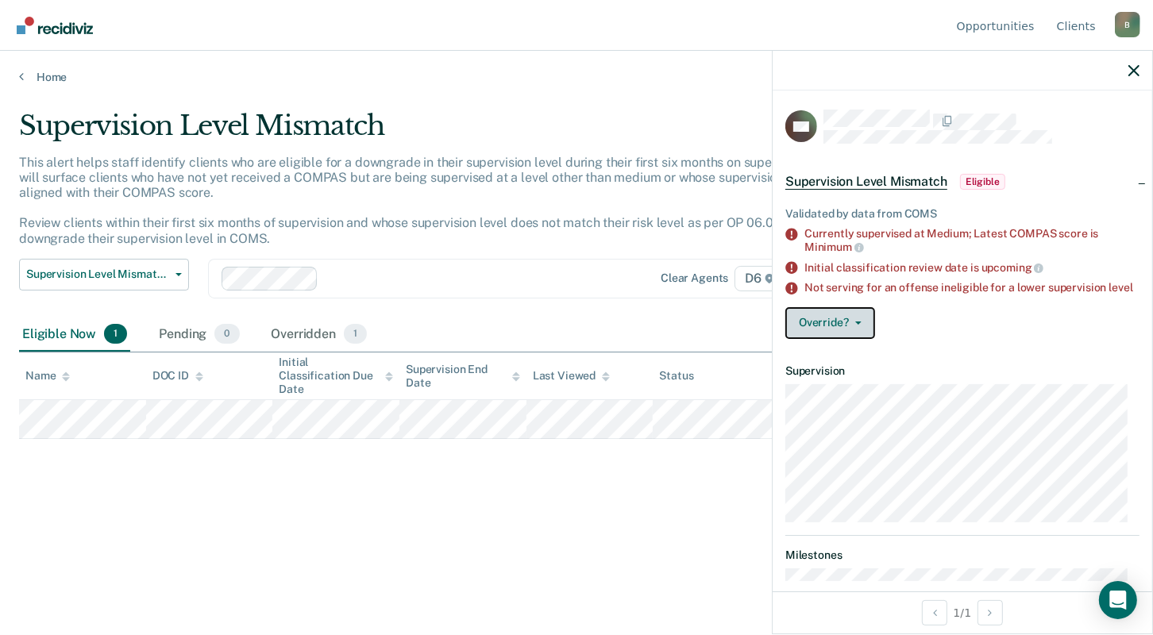
click at [842, 334] on button "Override?" at bounding box center [830, 323] width 90 height 32
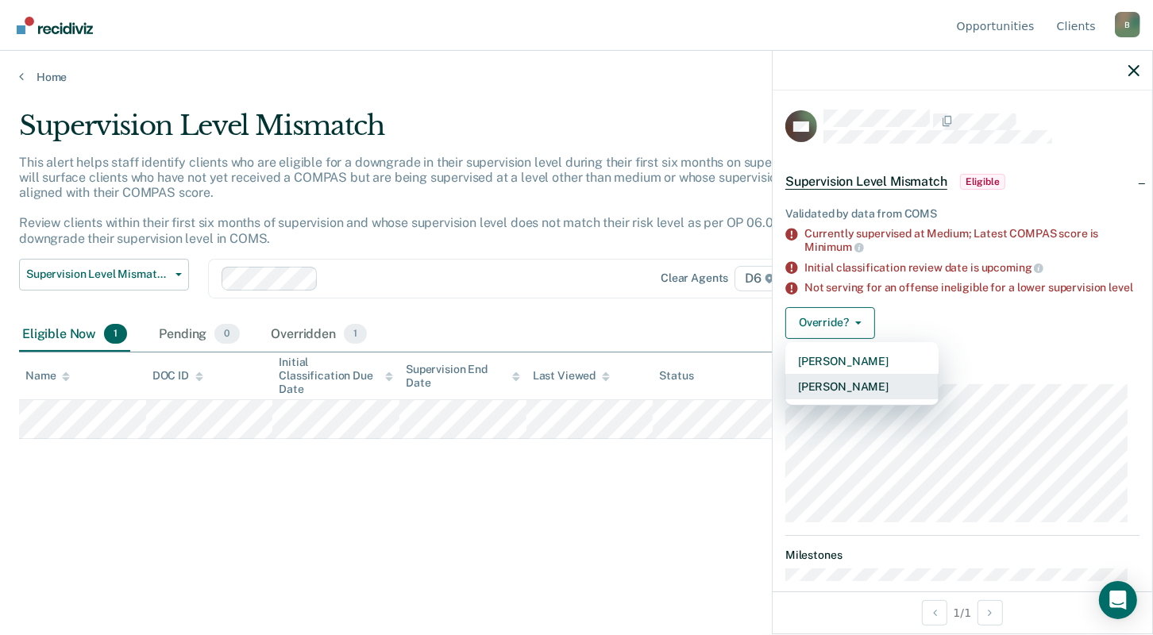
click at [839, 396] on button "[PERSON_NAME]" at bounding box center [861, 386] width 153 height 25
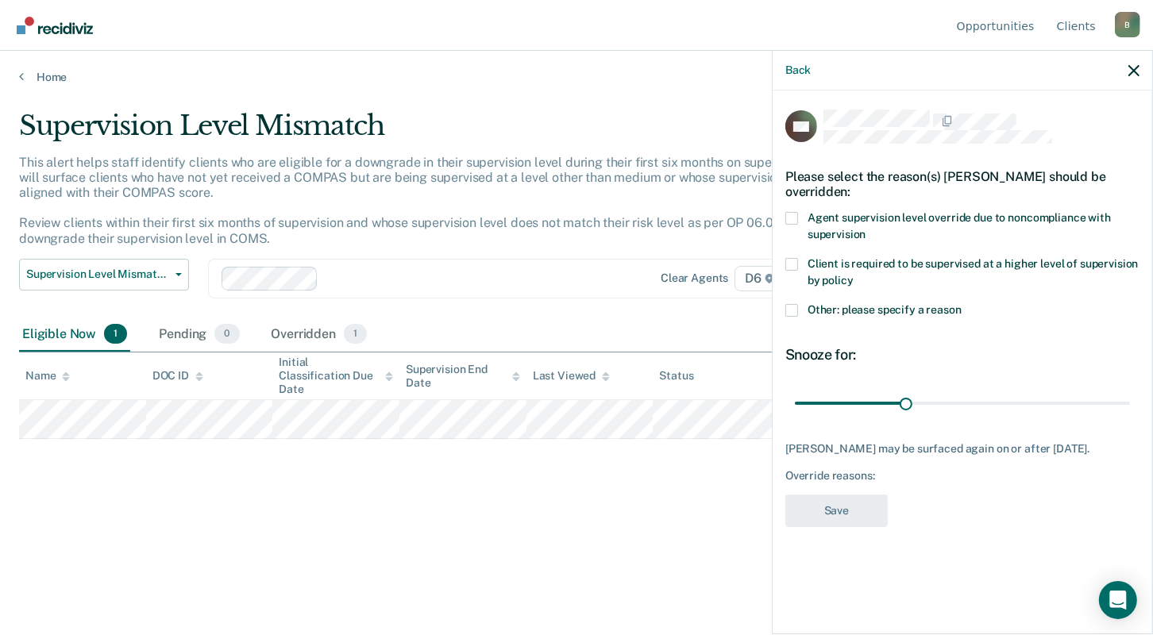
click at [796, 218] on span at bounding box center [791, 218] width 13 height 13
click at [865, 229] on input "Agent supervision level override due to noncompliance with supervision" at bounding box center [865, 229] width 0 height 0
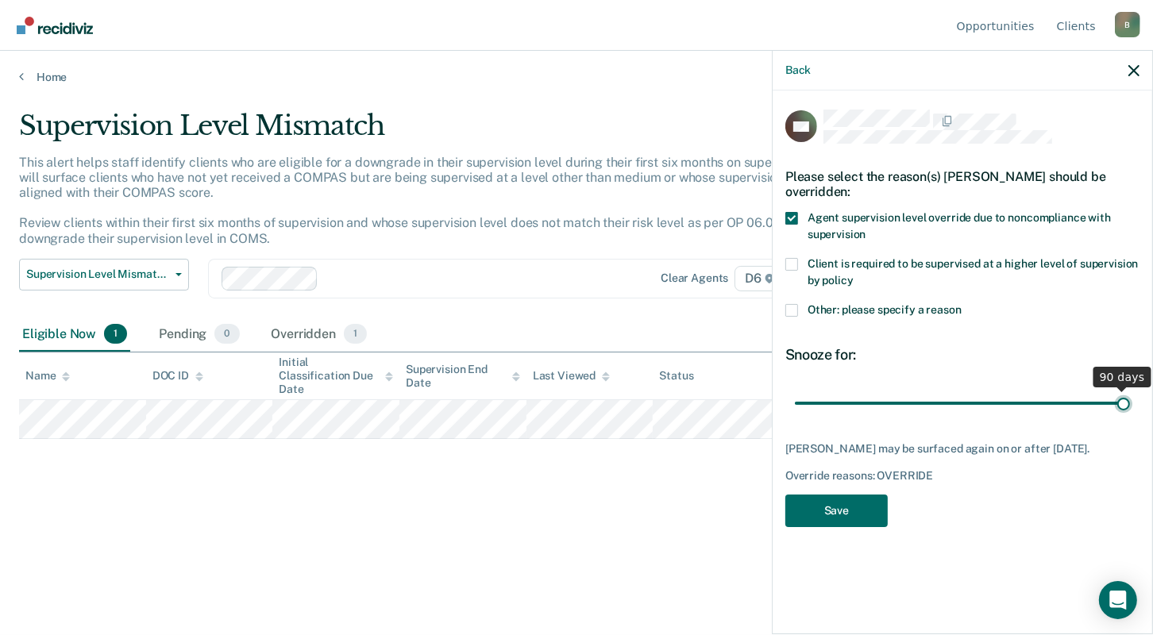
drag, startPoint x: 905, startPoint y: 398, endPoint x: 1137, endPoint y: 400, distance: 231.9
type input "90"
click at [1130, 400] on input "range" at bounding box center [962, 403] width 335 height 28
click at [842, 511] on button "Save" at bounding box center [836, 511] width 102 height 33
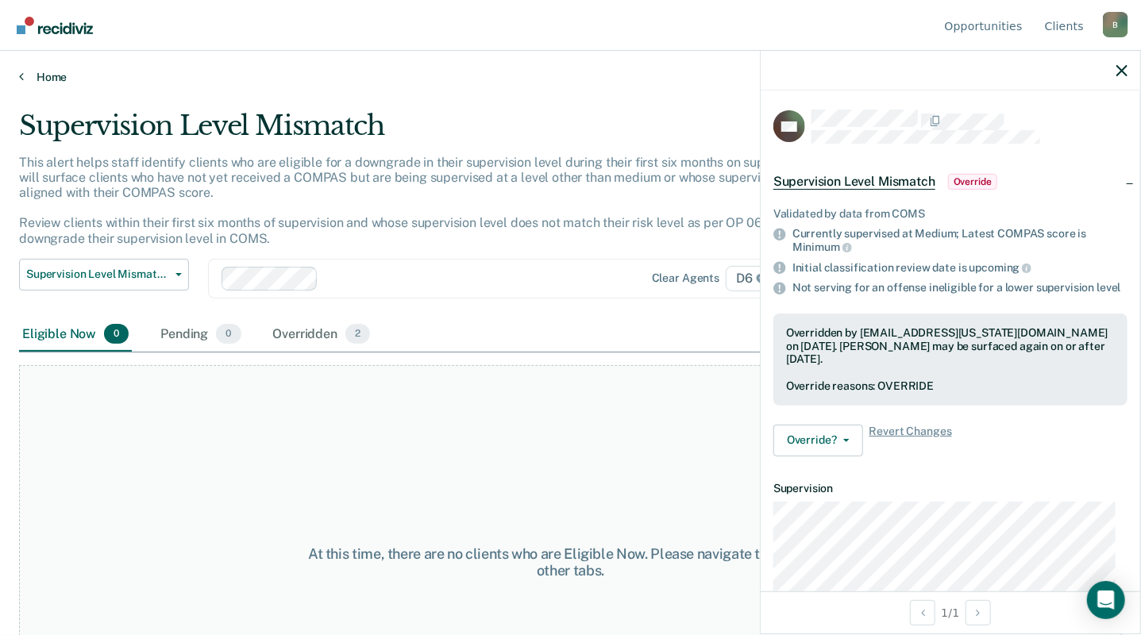
click at [41, 79] on link "Home" at bounding box center [570, 77] width 1103 height 14
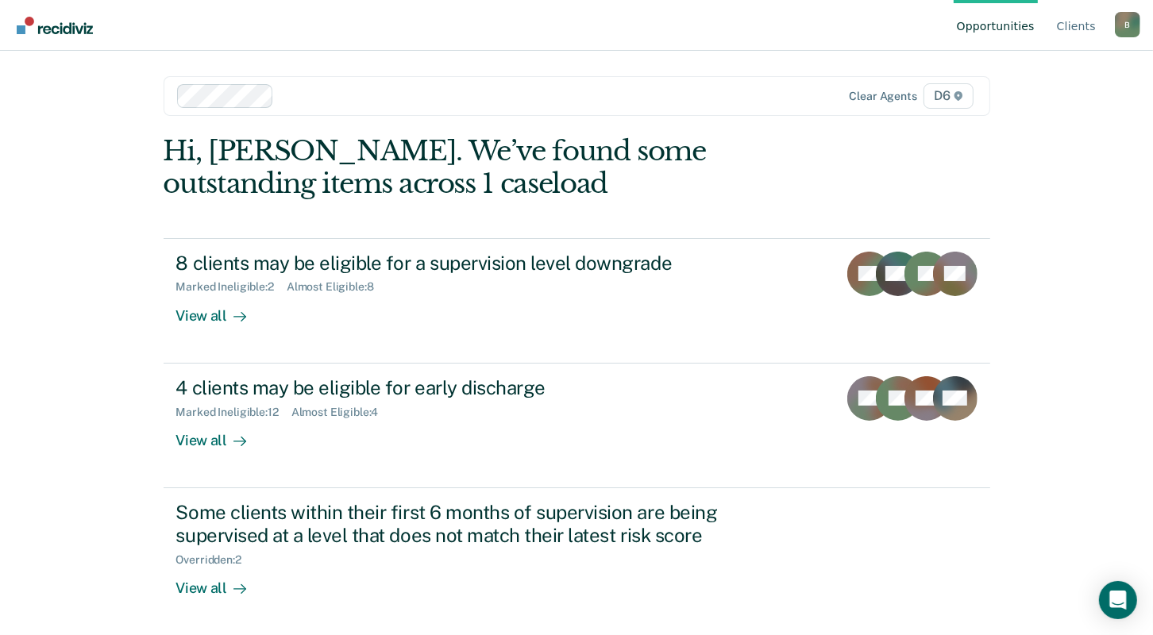
click at [1132, 25] on div "B" at bounding box center [1127, 24] width 25 height 25
click at [1039, 125] on link "Log Out" at bounding box center [1063, 124] width 102 height 13
